Goal: Information Seeking & Learning: Check status

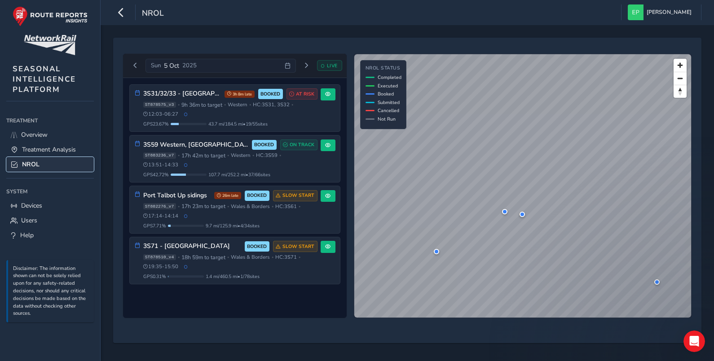
click at [41, 160] on link "NROL" at bounding box center [50, 164] width 88 height 15
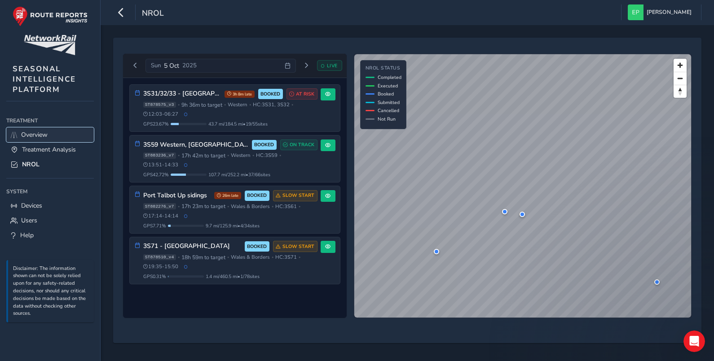
click at [35, 132] on span "Overview" at bounding box center [34, 135] width 26 height 9
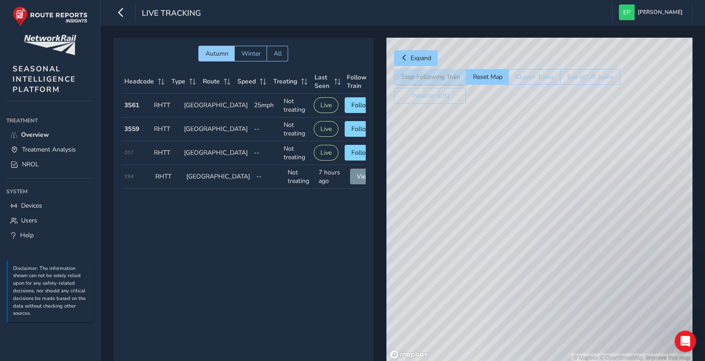
click at [499, 256] on div "© Mapbox © OpenStreetMap Improve this map" at bounding box center [539, 200] width 306 height 325
click at [55, 152] on span "Treatment Analysis" at bounding box center [49, 149] width 54 height 9
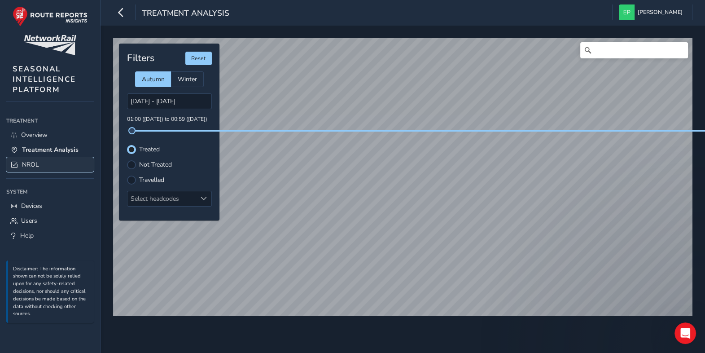
click at [41, 162] on link "NROL" at bounding box center [50, 164] width 88 height 15
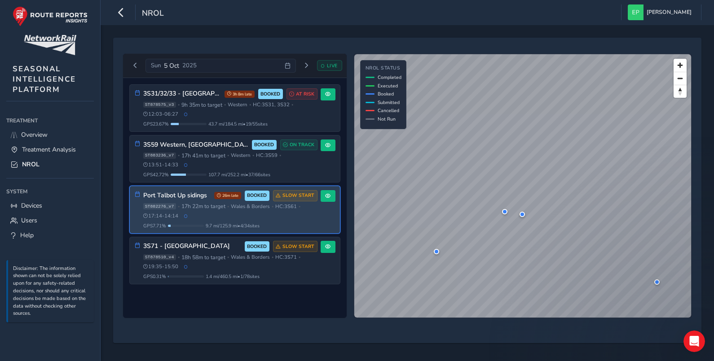
click at [286, 220] on div "Port Talbot Up sidings 26m late BOOKED SLOW START ST882276_v7 • 17h 22m to targ…" at bounding box center [230, 209] width 174 height 39
click at [193, 215] on div "ST882276_v7 • 17h 22m to target • [GEOGRAPHIC_DATA] & Borders • HC: 3S61 • 17:1…" at bounding box center [230, 211] width 174 height 17
click at [325, 194] on span at bounding box center [327, 195] width 5 height 5
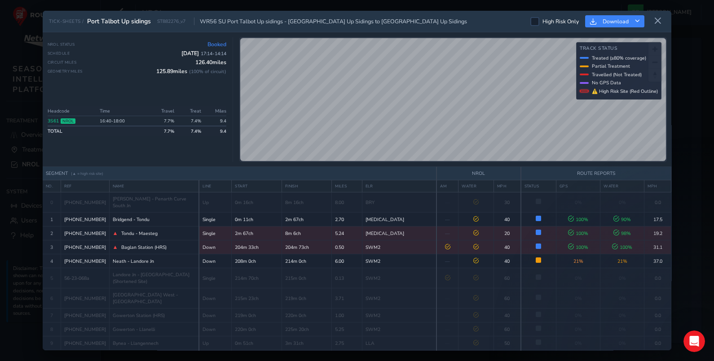
scroll to position [26, 0]
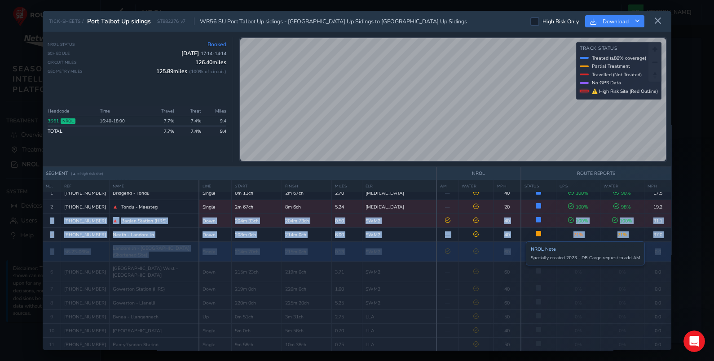
drag, startPoint x: 666, startPoint y: 207, endPoint x: 667, endPoint y: 264, distance: 57.0
